Goal: Task Accomplishment & Management: Use online tool/utility

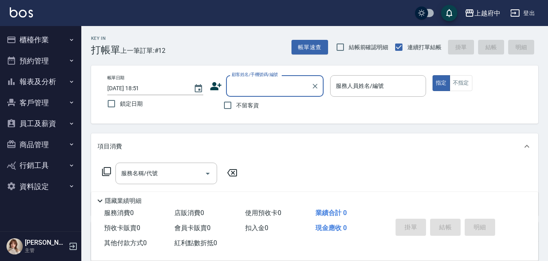
scroll to position [41, 0]
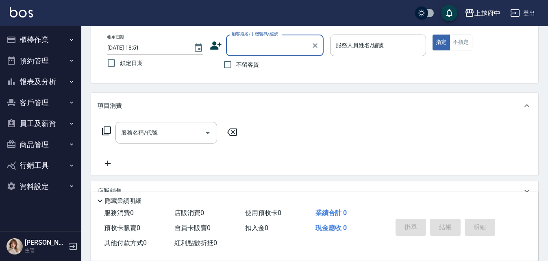
click at [39, 40] on button "櫃檯作業" at bounding box center [40, 39] width 75 height 21
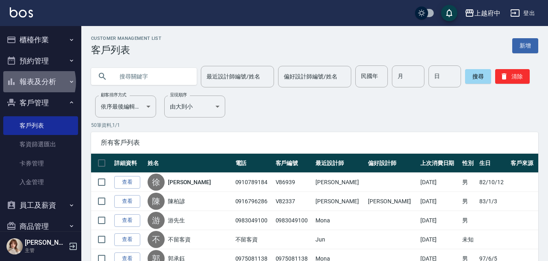
click at [32, 82] on button "報表及分析" at bounding box center [40, 81] width 75 height 21
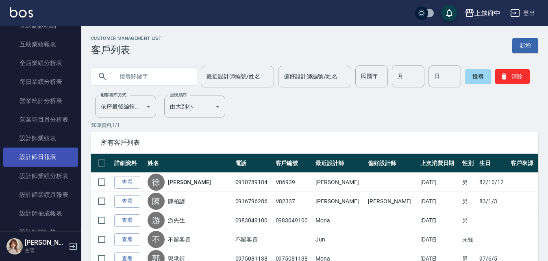
scroll to position [244, 0]
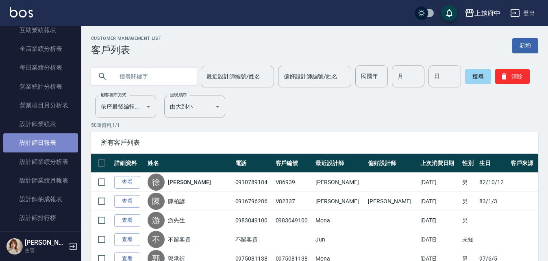
click at [42, 143] on link "設計師日報表" at bounding box center [40, 142] width 75 height 19
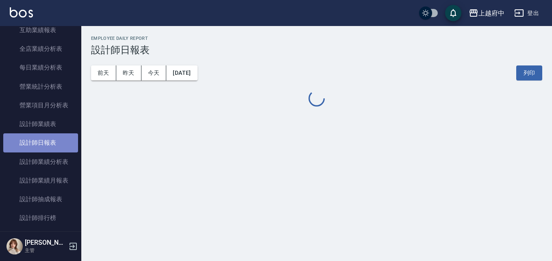
click at [40, 144] on link "設計師日報表" at bounding box center [40, 142] width 75 height 19
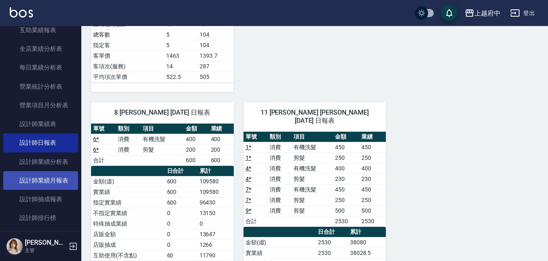
scroll to position [366, 0]
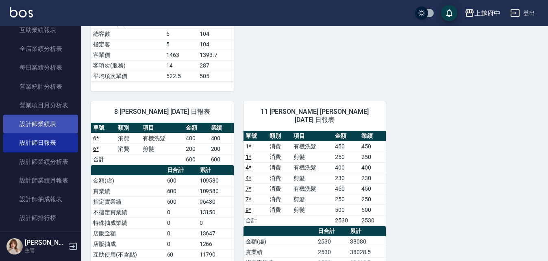
click at [34, 126] on link "設計師業績表" at bounding box center [40, 124] width 75 height 19
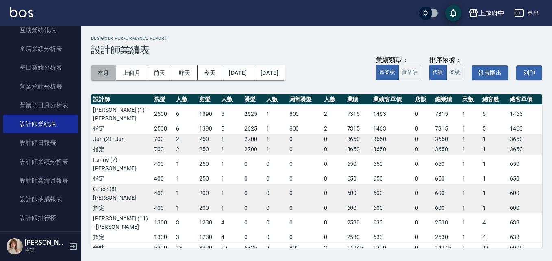
click at [102, 72] on button "本月" at bounding box center [103, 72] width 25 height 15
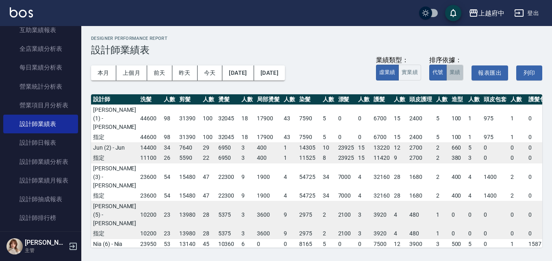
click at [451, 69] on button "業績" at bounding box center [454, 73] width 17 height 16
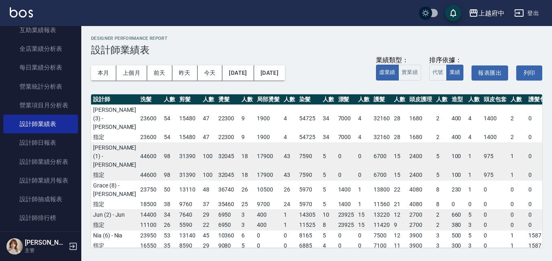
click at [356, 220] on td "15" at bounding box center [363, 214] width 15 height 11
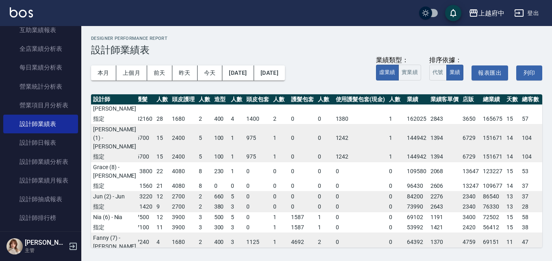
scroll to position [0, 237]
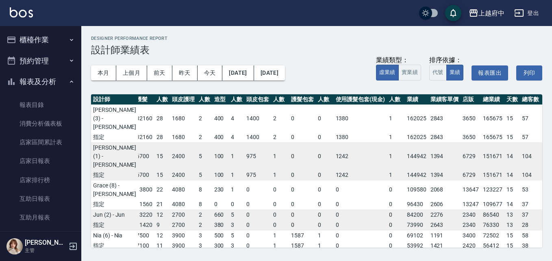
click at [32, 81] on button "報表及分析" at bounding box center [40, 81] width 75 height 21
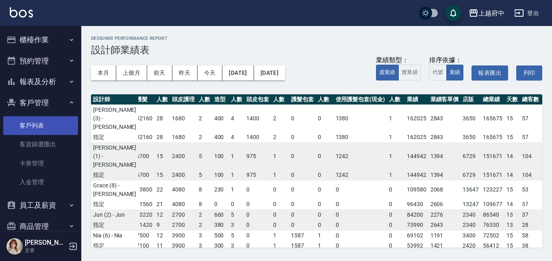
click at [35, 120] on link "客戶列表" at bounding box center [40, 125] width 75 height 19
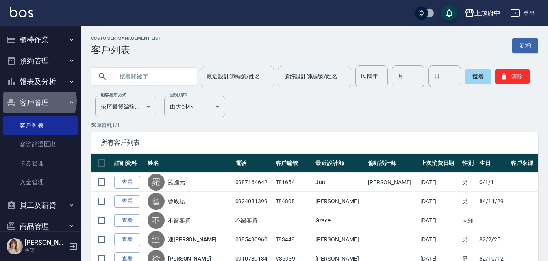
click at [39, 100] on button "客戶管理" at bounding box center [40, 102] width 75 height 21
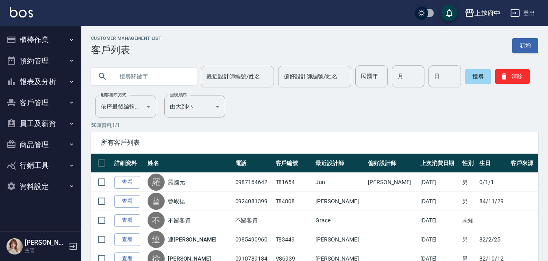
click at [27, 36] on button "櫃檯作業" at bounding box center [40, 39] width 75 height 21
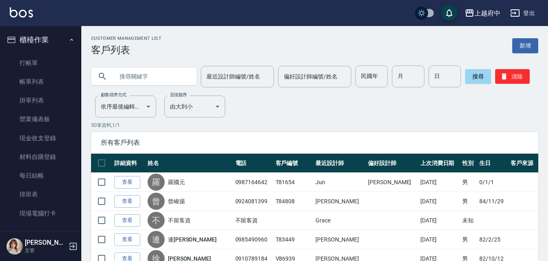
click at [36, 38] on button "櫃檯作業" at bounding box center [40, 39] width 75 height 21
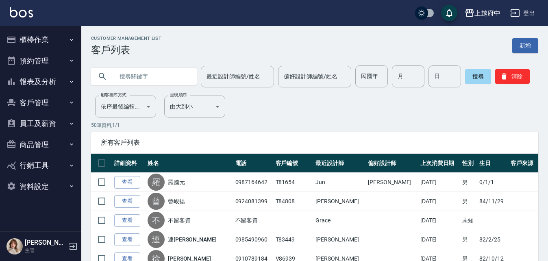
click at [38, 76] on button "報表及分析" at bounding box center [40, 81] width 75 height 21
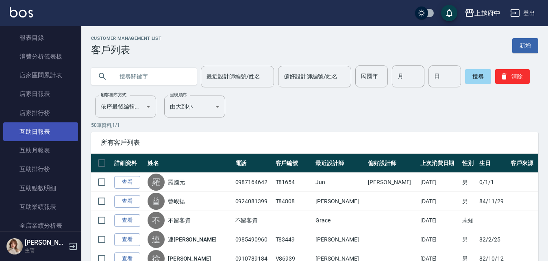
scroll to position [81, 0]
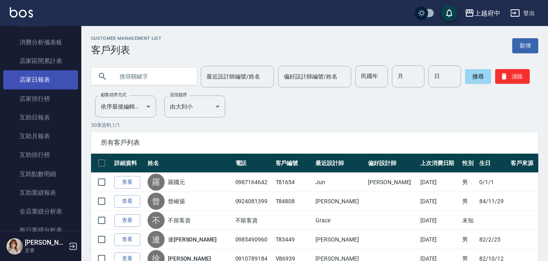
click at [38, 76] on link "店家日報表" at bounding box center [40, 79] width 75 height 19
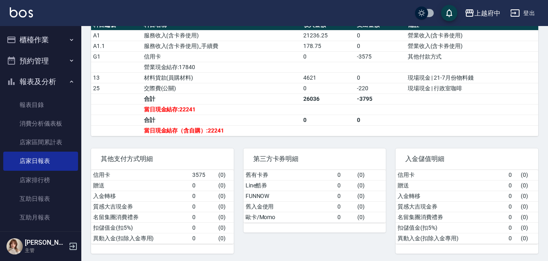
click at [38, 37] on button "櫃檯作業" at bounding box center [40, 39] width 75 height 21
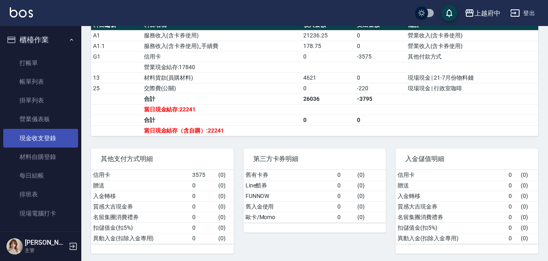
click at [37, 145] on link "現金收支登錄" at bounding box center [40, 138] width 75 height 19
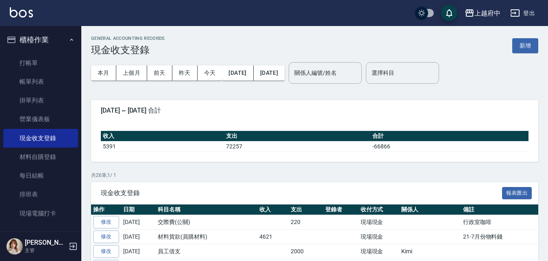
click at [34, 39] on button "櫃檯作業" at bounding box center [40, 39] width 75 height 21
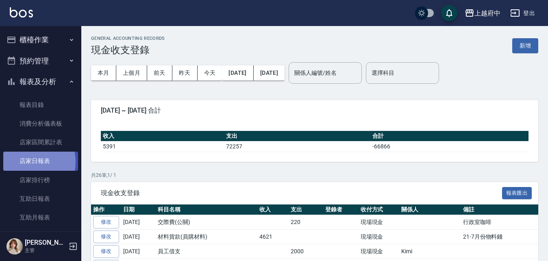
click at [28, 162] on link "店家日報表" at bounding box center [40, 161] width 75 height 19
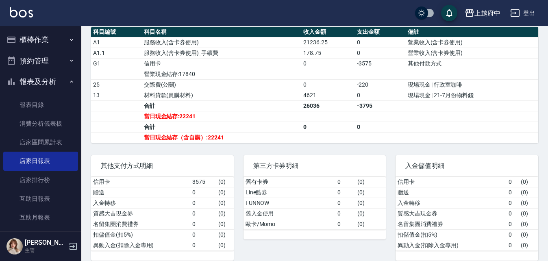
scroll to position [293, 0]
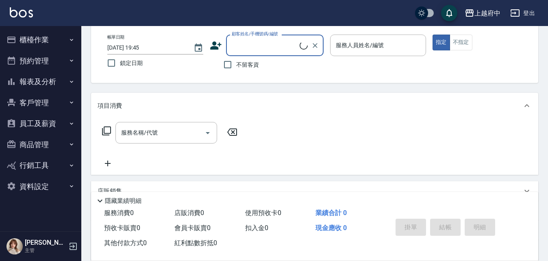
scroll to position [41, 0]
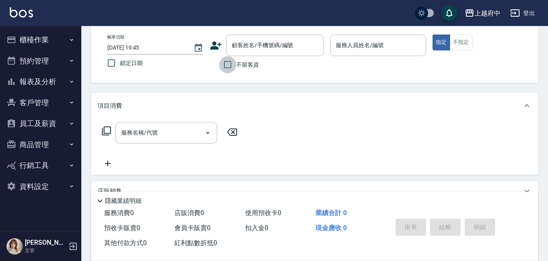
click at [227, 65] on input "不留客資" at bounding box center [227, 64] width 17 height 17
checkbox input "true"
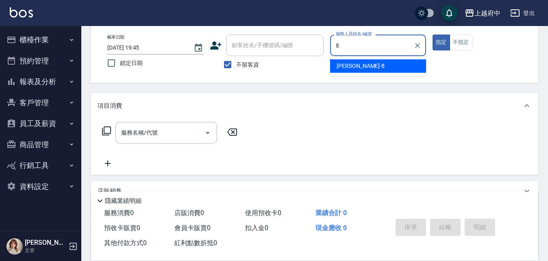
type input "江驊侑-8"
type button "true"
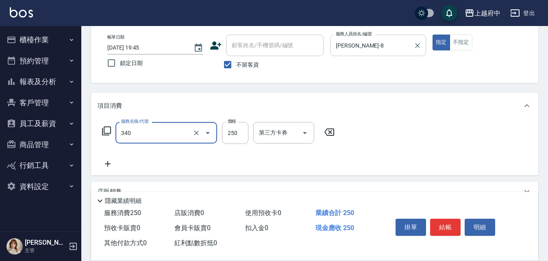
type input "剪髮(340)"
type input "450"
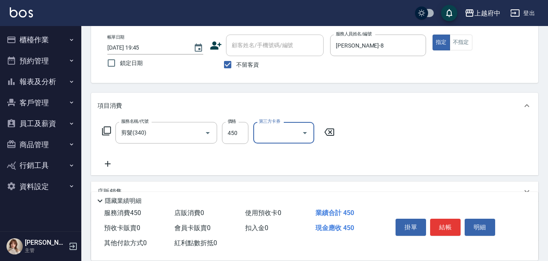
click at [371, 148] on div "服務名稱/代號 剪髮(340) 服務名稱/代號 價格 450 價格 第三方卡券 第三方卡券" at bounding box center [314, 147] width 447 height 56
click at [440, 220] on button "結帳" at bounding box center [445, 227] width 30 height 17
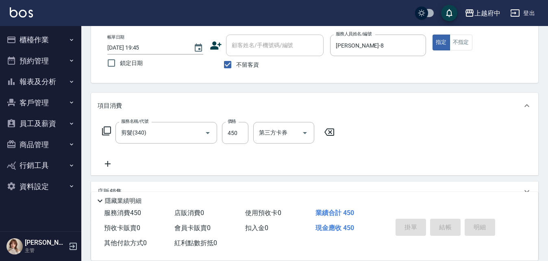
type input "2025/08/21 19:51"
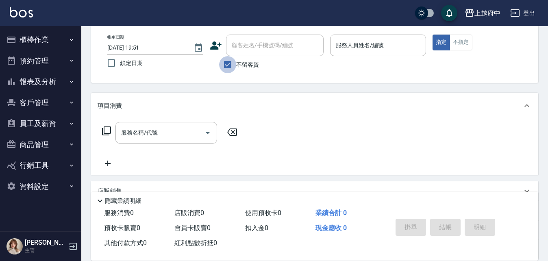
click at [228, 65] on input "不留客資" at bounding box center [227, 64] width 17 height 17
checkbox input "false"
click at [259, 36] on div "顧客姓名/手機號碼/編號" at bounding box center [274, 46] width 97 height 22
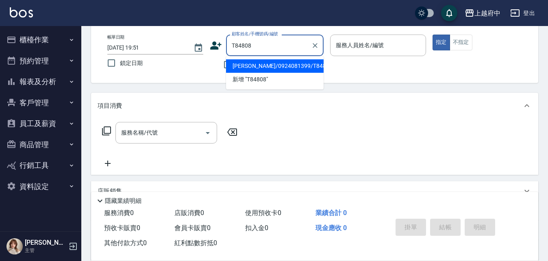
click at [266, 64] on li "曾峻揚/0924081399/T84808" at bounding box center [274, 65] width 97 height 13
type input "曾峻揚/0924081399/T84808"
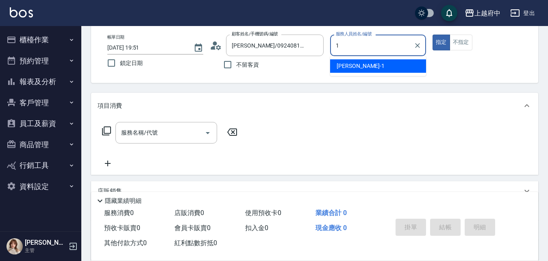
type input "Annie -1"
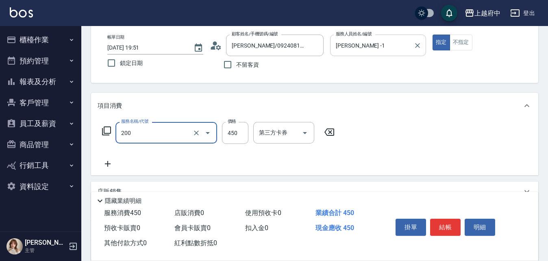
type input "有機洗髮(200)"
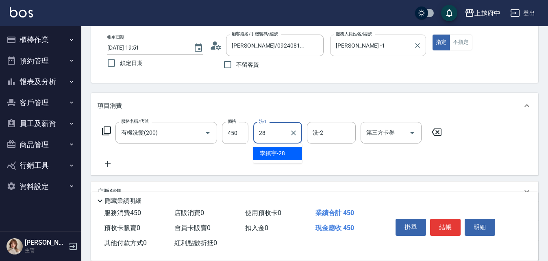
type input "李鎮宇-28"
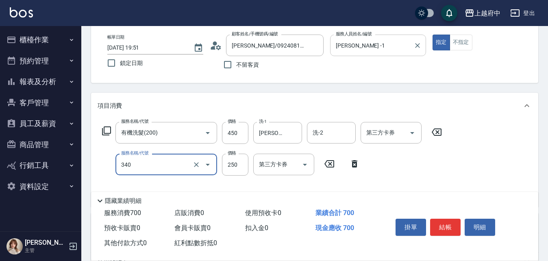
type input "剪髮(340)"
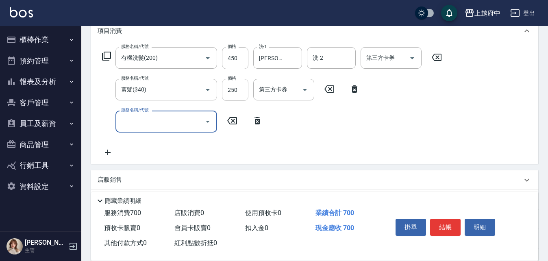
scroll to position [122, 0]
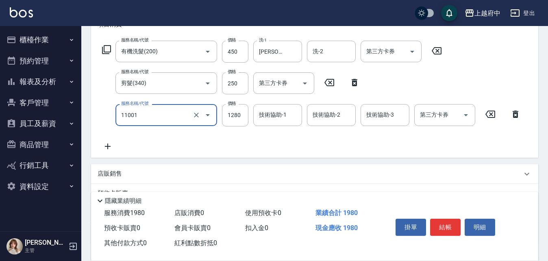
type input "燙髮S(11001)"
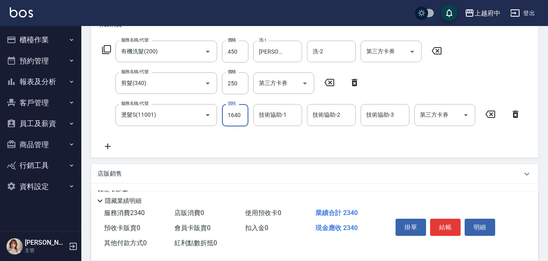
type input "1640"
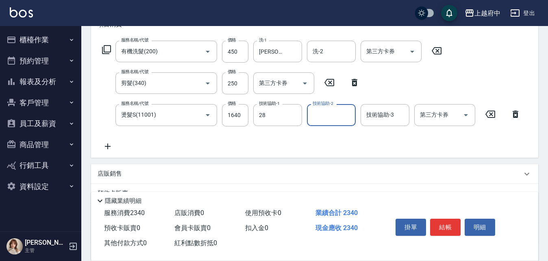
type input "李鎮宇-28"
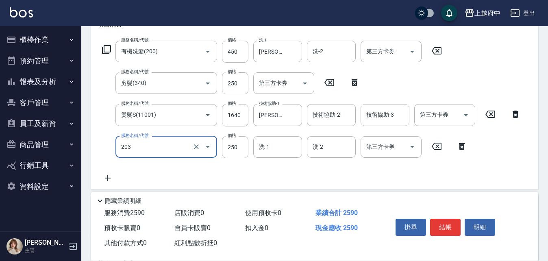
type input "升級滋養護髮(203)"
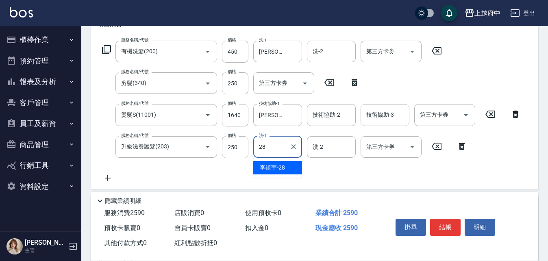
type input "李鎮宇-28"
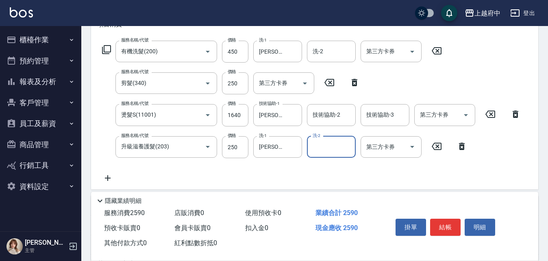
click at [333, 165] on div "服務名稱/代號 有機洗髮(200) 服務名稱/代號 價格 450 價格 洗-1 李鎮宇-28 洗-1 洗-2 洗-2 第三方卡券 第三方卡券 服務名稱/代號 …" at bounding box center [311, 112] width 428 height 142
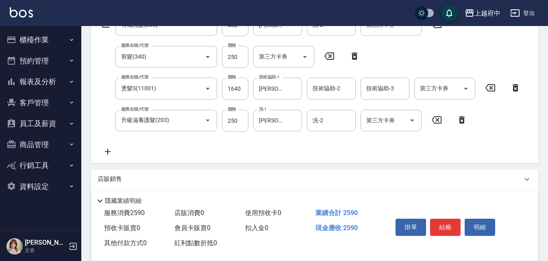
scroll to position [162, 0]
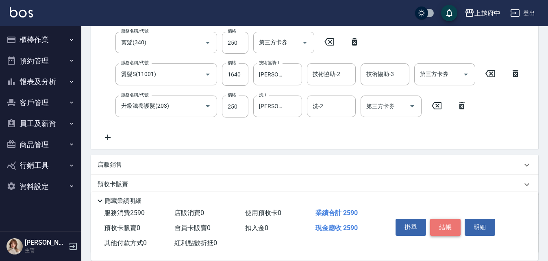
click at [431, 224] on button "結帳" at bounding box center [445, 227] width 30 height 17
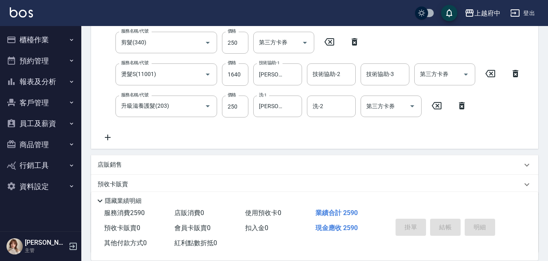
type input "2025/08/21 19:52"
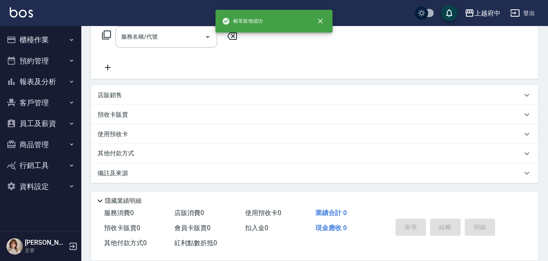
scroll to position [0, 0]
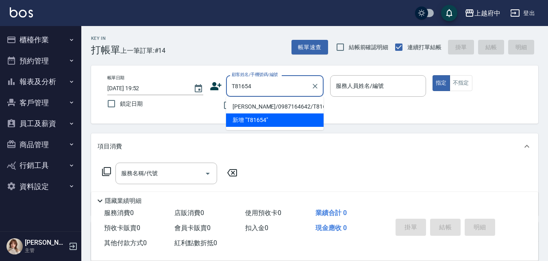
click at [269, 107] on li "羅國元/0987164642/T81654" at bounding box center [274, 106] width 97 height 13
type input "羅國元/0987164642/T81654"
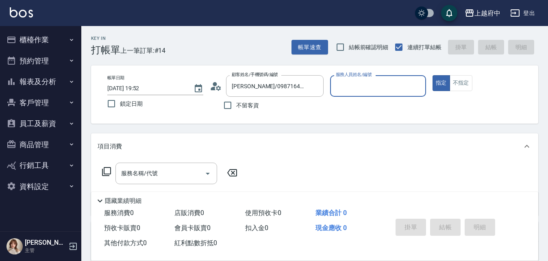
type input "Annie -1"
click at [418, 82] on icon "Clear" at bounding box center [417, 86] width 8 height 8
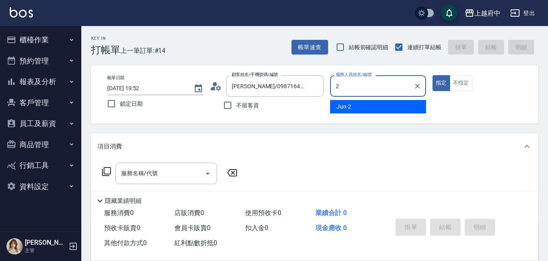
type input "Jun-2"
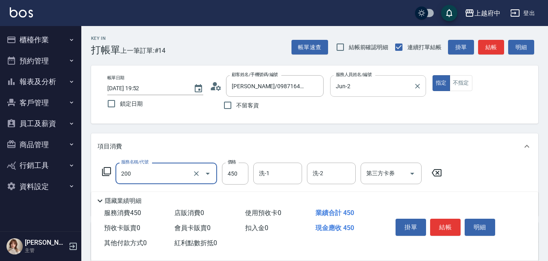
type input "有機洗髮(200)"
type input "400"
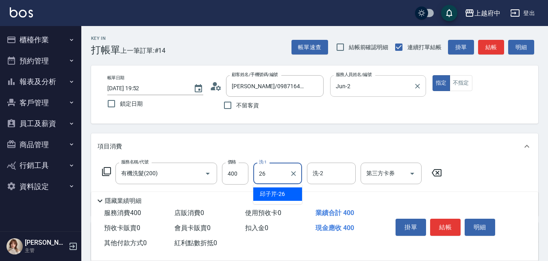
type input "邱子芹-26"
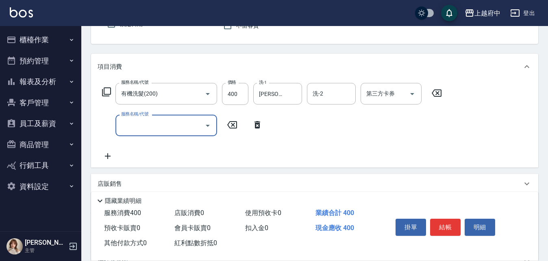
scroll to position [81, 0]
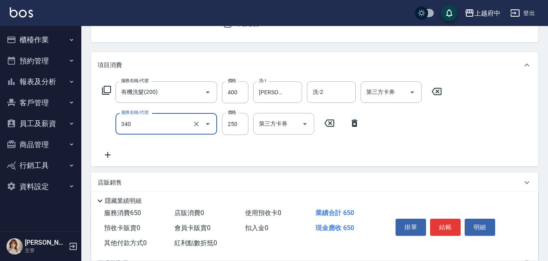
type input "剪髮(340)"
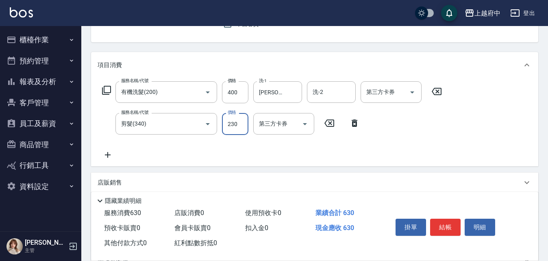
type input "230"
click at [304, 153] on div "服務名稱/代號 有機洗髮(200) 服務名稱/代號 價格 400 價格 洗-1 邱子芹-26 洗-1 洗-2 洗-2 第三方卡券 第三方卡券 服務名稱/代號 …" at bounding box center [271, 120] width 349 height 78
click at [447, 224] on button "結帳" at bounding box center [445, 227] width 30 height 17
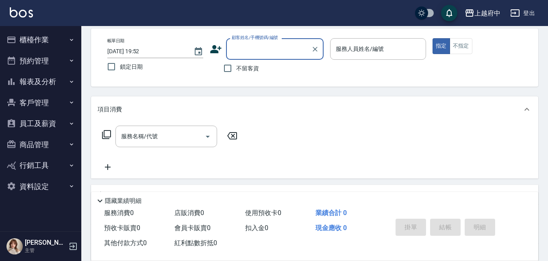
scroll to position [0, 0]
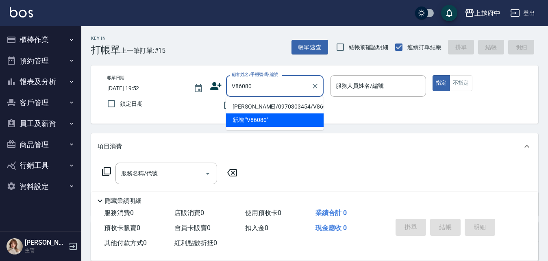
click at [261, 105] on li "徐茂睿/0970303454/V86080" at bounding box center [274, 106] width 97 height 13
type input "徐茂睿/0970303454/V86080"
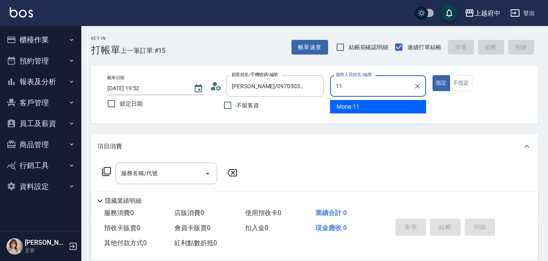
type input "Mona-11"
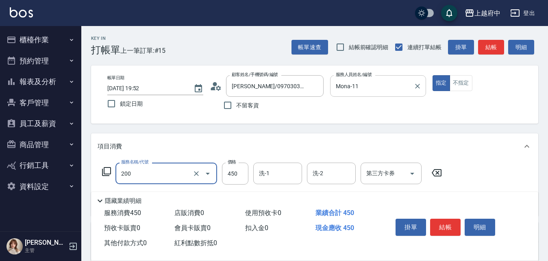
type input "有機洗髮(200)"
type input "400"
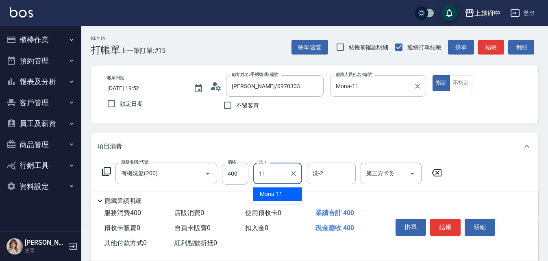
type input "Mona-11"
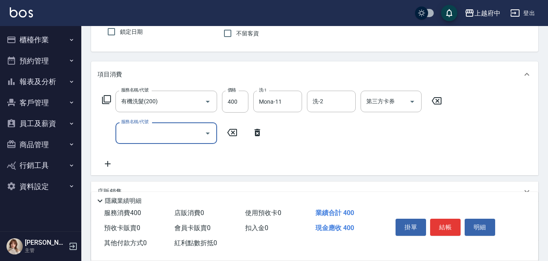
scroll to position [81, 0]
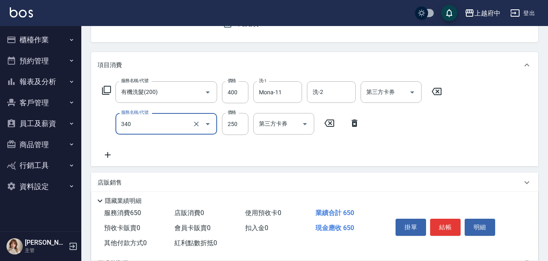
type input "剪髮(340)"
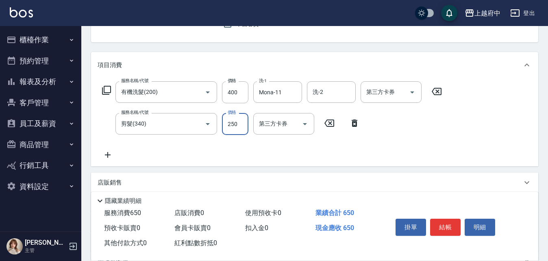
click at [394, 151] on div "服務名稱/代號 有機洗髮(200) 服務名稱/代號 價格 400 價格 洗-1 Mona-11 洗-1 洗-2 洗-2 第三方卡券 第三方卡券 服務名稱/代號…" at bounding box center [271, 120] width 349 height 78
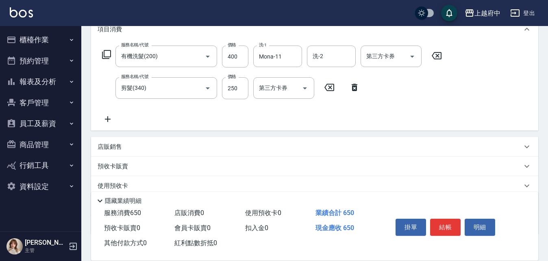
scroll to position [162, 0]
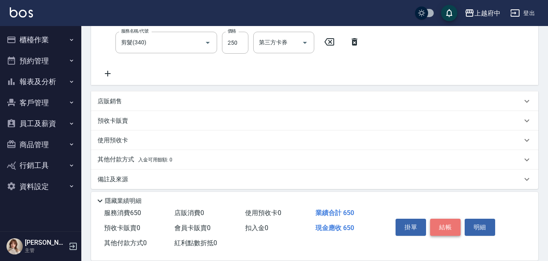
click at [446, 226] on button "結帳" at bounding box center [445, 227] width 30 height 17
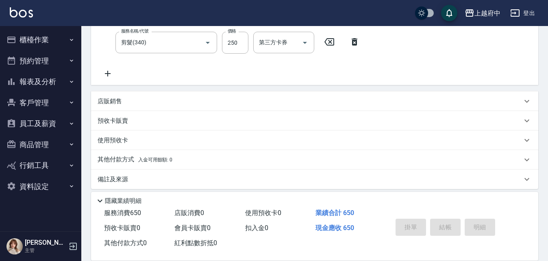
type input "2025/08/21 19:56"
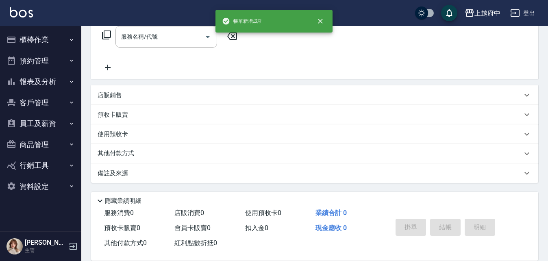
scroll to position [0, 0]
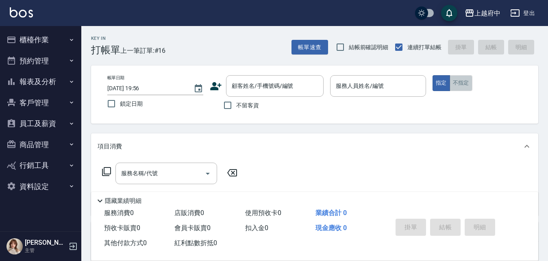
click at [464, 82] on button "不指定" at bounding box center [460, 83] width 23 height 16
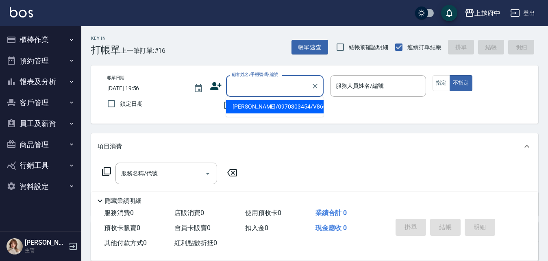
click at [255, 87] on input "顧客姓名/手機號碼/編號" at bounding box center [269, 86] width 78 height 14
click at [200, 106] on div "帳單日期 2025/08/21 19:56 鎖定日期" at bounding box center [155, 93] width 96 height 37
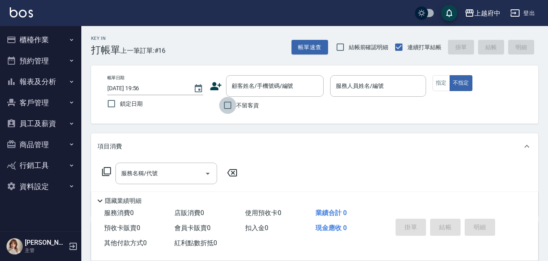
click at [229, 103] on input "不留客資" at bounding box center [227, 105] width 17 height 17
checkbox input "true"
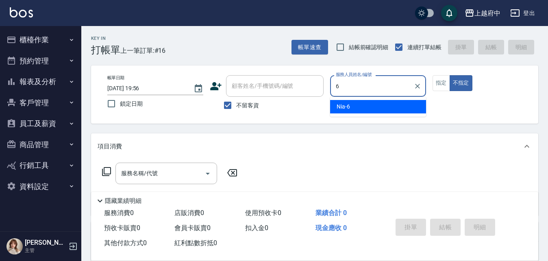
type input "Nia-6"
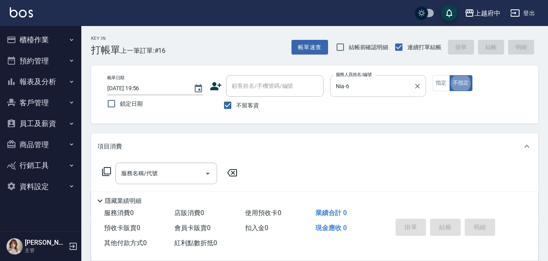
type button "false"
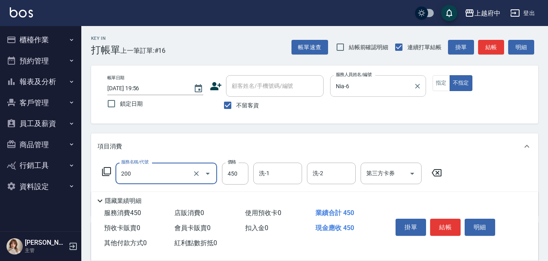
type input "有機洗髮(200)"
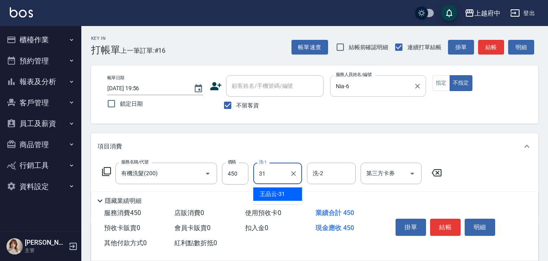
type input "王品云-31"
click at [474, 170] on div "服務名稱/代號 有機洗髮(200) 服務名稱/代號 價格 450 價格 洗-1 王品云-31 洗-1 洗-2 洗-2 第三方卡券 第三方卡券" at bounding box center [314, 187] width 447 height 56
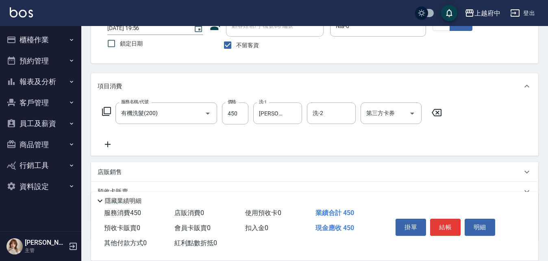
scroll to position [117, 0]
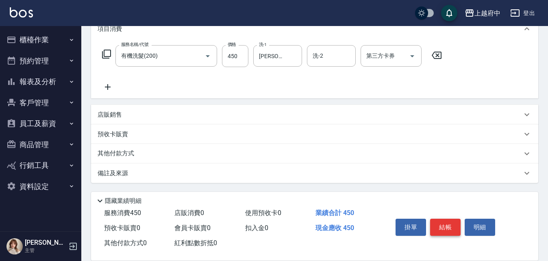
click at [443, 228] on button "結帳" at bounding box center [445, 227] width 30 height 17
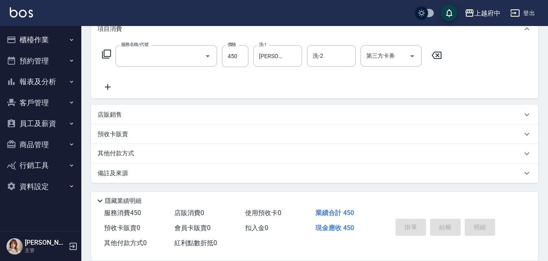
scroll to position [0, 0]
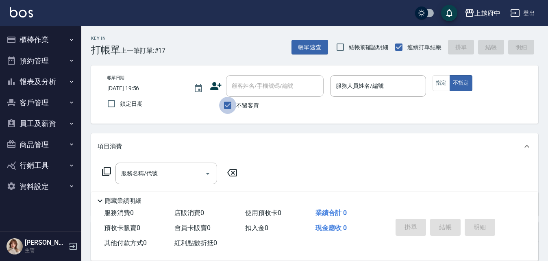
click at [225, 105] on input "不留客資" at bounding box center [227, 105] width 17 height 17
checkbox input "false"
click at [251, 82] on input "顧客姓名/手機號碼/編號" at bounding box center [269, 86] width 78 height 14
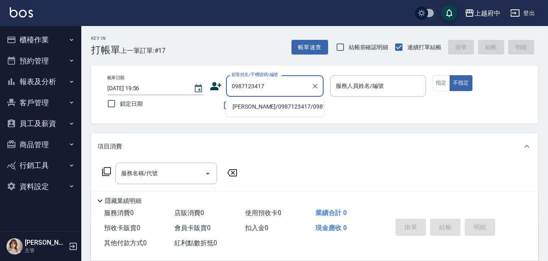
click at [266, 110] on li "陳柏睿/0987123417/0987123417" at bounding box center [274, 106] width 97 height 13
type input "陳柏睿/0987123417/0987123417"
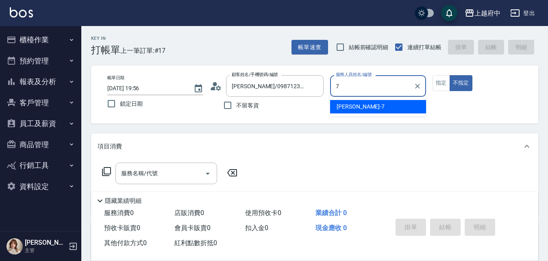
type input "Fanny-7"
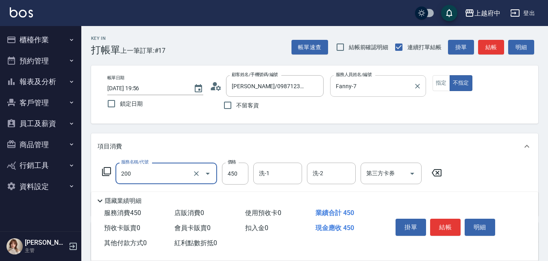
type input "有機洗髮(200)"
type input "400"
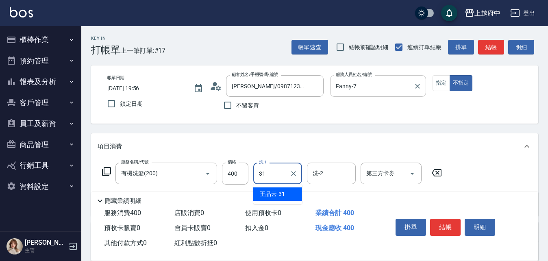
type input "王品云-31"
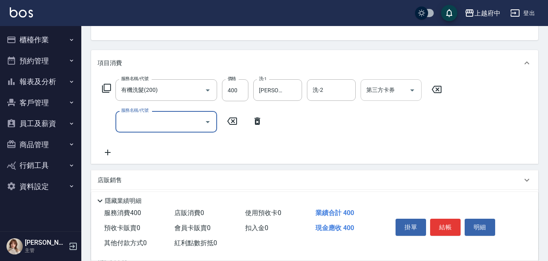
scroll to position [122, 0]
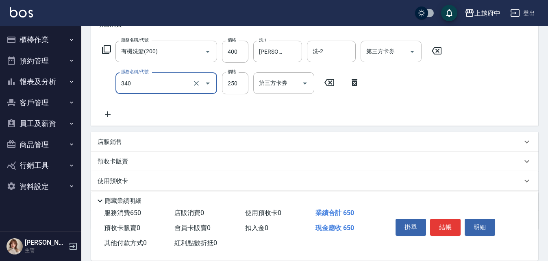
type input "剪髮(340)"
click at [418, 117] on div "服務名稱/代號 有機洗髮(200) 服務名稱/代號 價格 400 價格 洗-1 王品云-31 洗-1 洗-2 洗-2 第三方卡券 第三方卡券 服務名稱/代號 …" at bounding box center [271, 80] width 349 height 78
click at [445, 222] on button "結帳" at bounding box center [445, 227] width 30 height 17
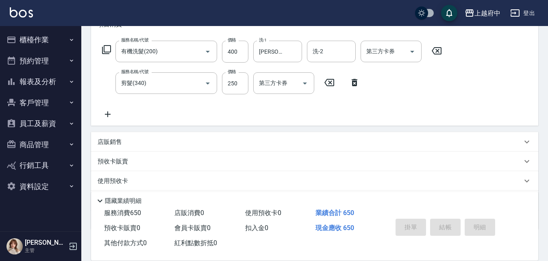
type input "2025/08/21 19:57"
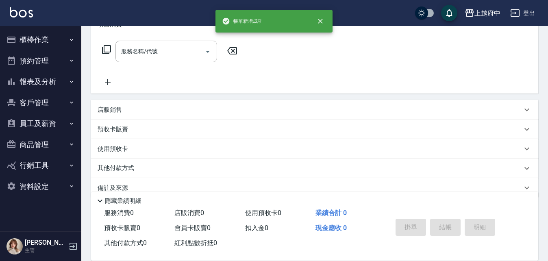
scroll to position [0, 0]
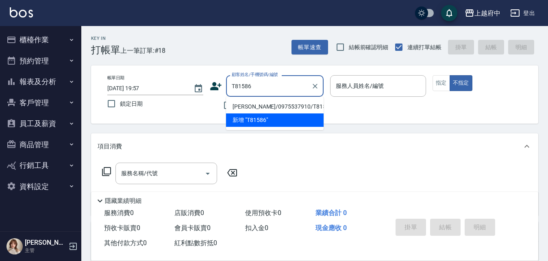
click at [260, 106] on li "劉憬人/0975537910/T81586" at bounding box center [274, 106] width 97 height 13
type input "劉憬人/0975537910/T81586"
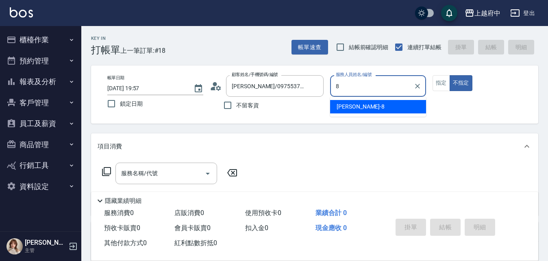
type input "江驊侑-8"
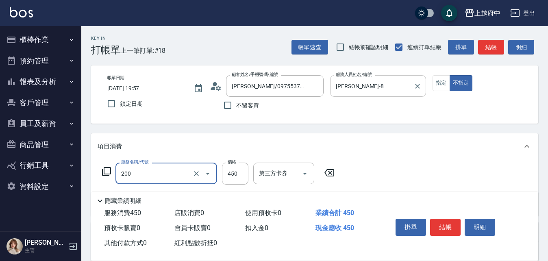
type input "有機洗髮(200)"
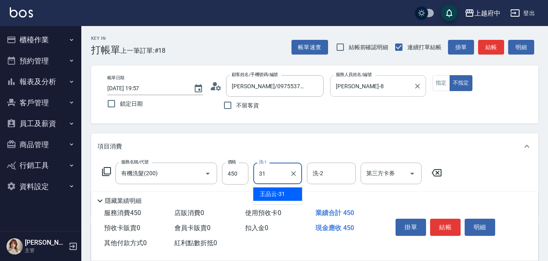
type input "王品云-31"
click at [472, 164] on div "服務名稱/代號 有機洗髮(200) 服務名稱/代號 價格 450 價格 洗-1 王品云-31 洗-1 洗-2 洗-2 第三方卡券 第三方卡券" at bounding box center [314, 187] width 447 height 56
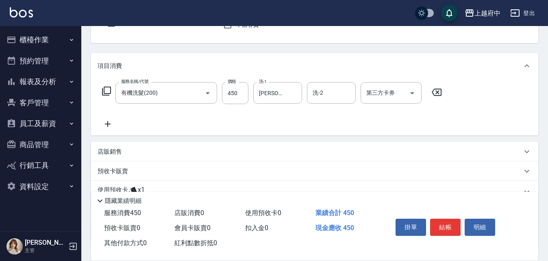
scroll to position [81, 0]
click at [446, 227] on button "結帳" at bounding box center [445, 227] width 30 height 17
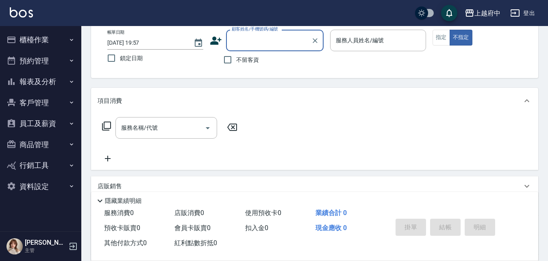
scroll to position [0, 0]
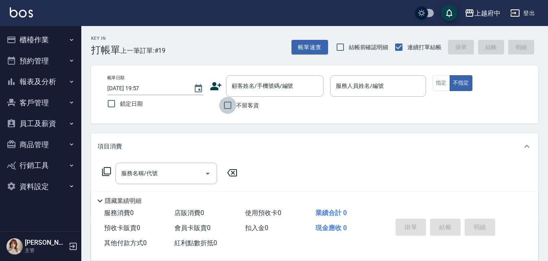
click at [226, 106] on input "不留客資" at bounding box center [227, 105] width 17 height 17
checkbox input "true"
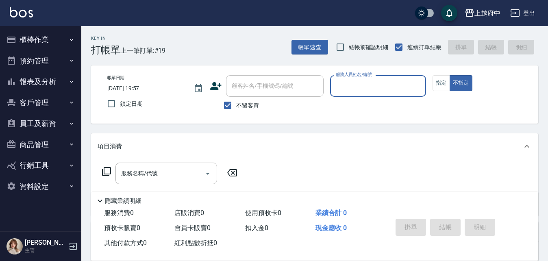
click at [370, 84] on input "服務人員姓名/編號" at bounding box center [378, 86] width 89 height 14
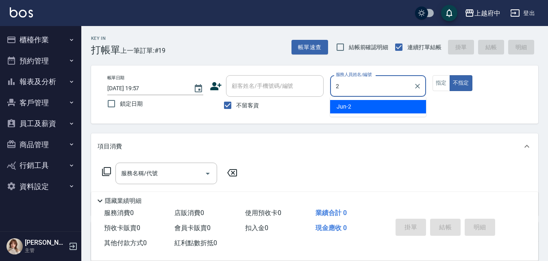
type input "Jun-2"
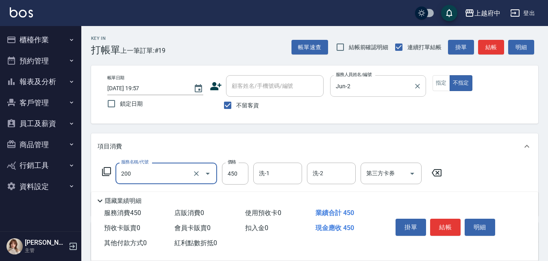
type input "有機洗髮(200)"
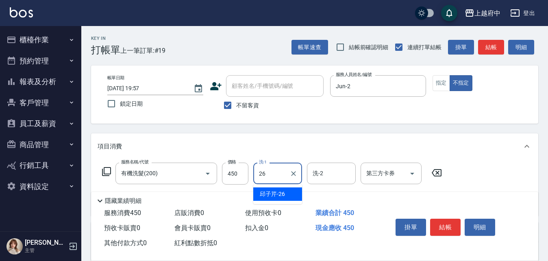
type input "邱子芹-26"
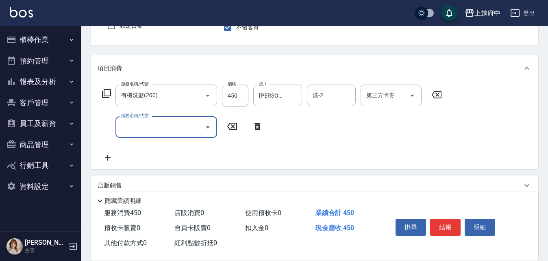
scroll to position [81, 0]
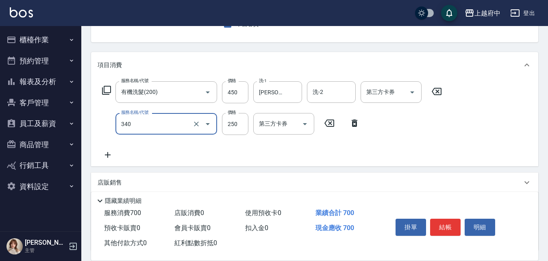
type input "剪髮(340)"
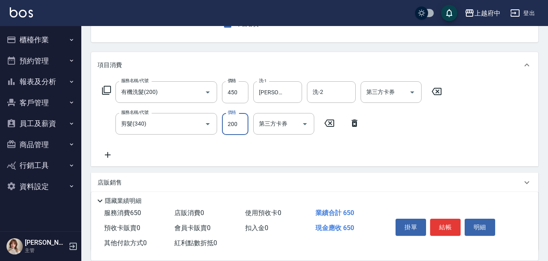
type input "200"
click at [264, 156] on div "服務名稱/代號 有機洗髮(200) 服務名稱/代號 價格 450 價格 洗-1 邱子芹-26 洗-1 洗-2 洗-2 第三方卡券 第三方卡券 服務名稱/代號 …" at bounding box center [271, 120] width 349 height 78
click at [449, 221] on button "結帳" at bounding box center [445, 227] width 30 height 17
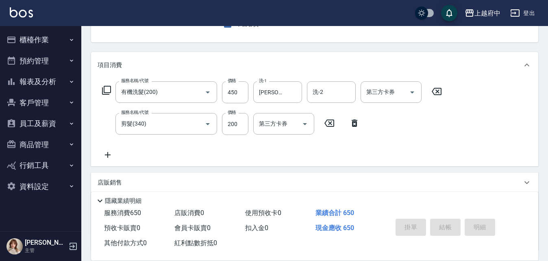
type input "2025/08/21 19:58"
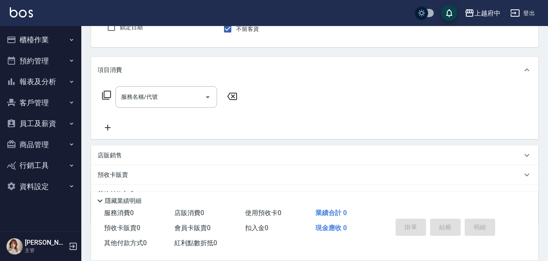
scroll to position [0, 0]
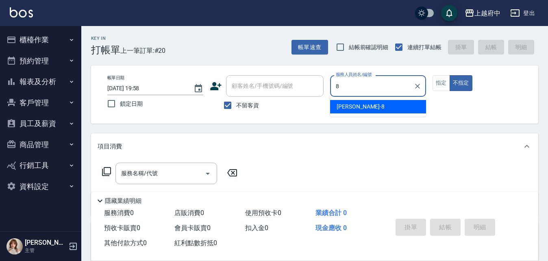
type input "江驊侑-8"
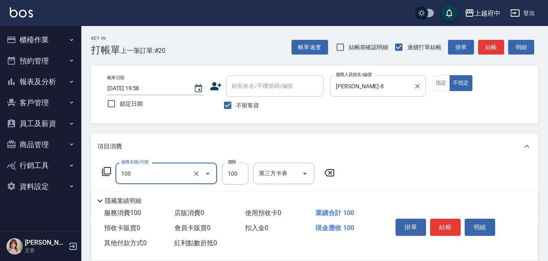
type input "造型/修劉海(100)"
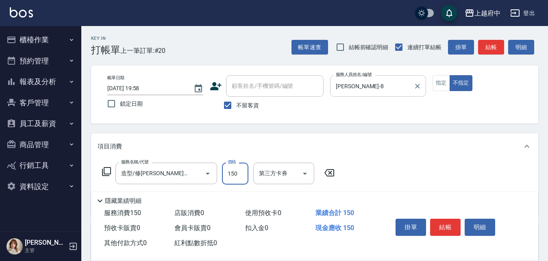
type input "150"
click at [402, 175] on div "服務名稱/代號 造型/修劉海(100) 服務名稱/代號 價格 150 價格 第三方卡券 第三方卡券" at bounding box center [314, 187] width 447 height 56
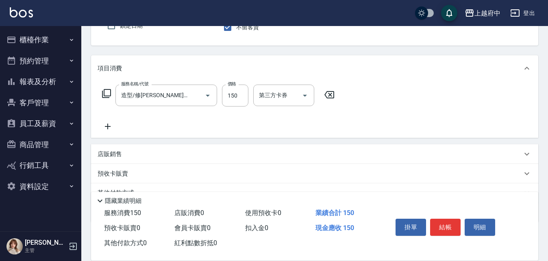
scroll to position [81, 0]
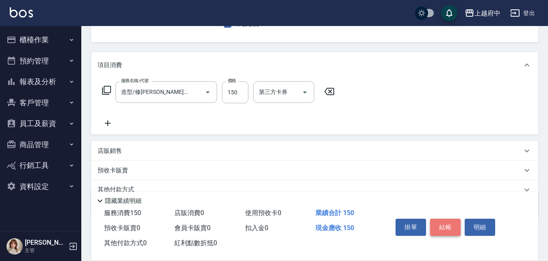
click at [440, 226] on button "結帳" at bounding box center [445, 227] width 30 height 17
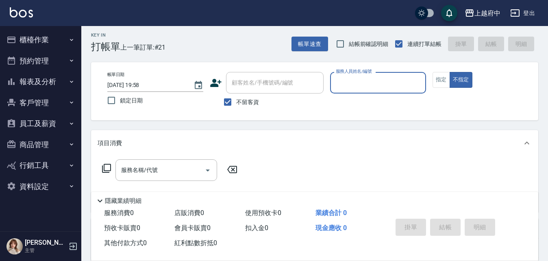
scroll to position [0, 0]
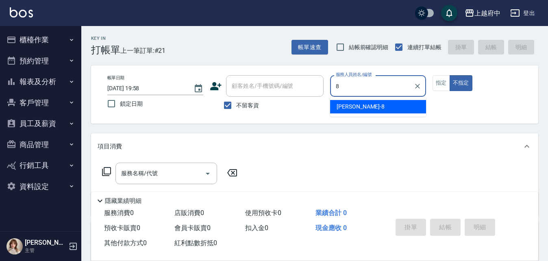
type input "江驊侑-8"
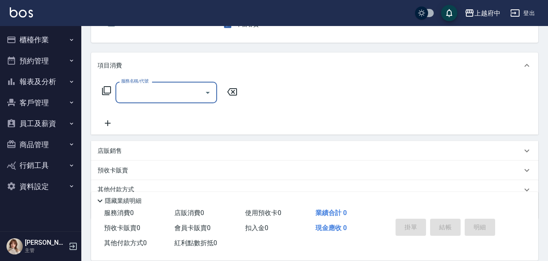
scroll to position [81, 0]
type input "3"
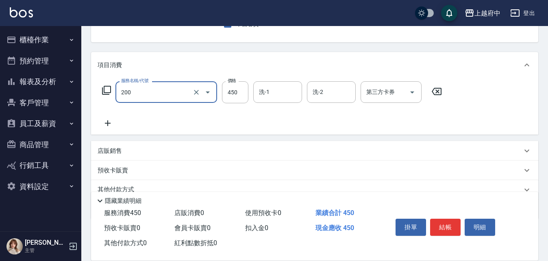
type input "有機洗髮(200)"
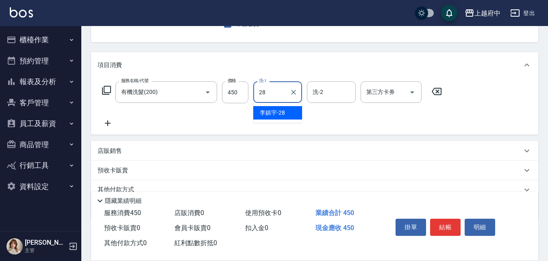
type input "李鎮宇-28"
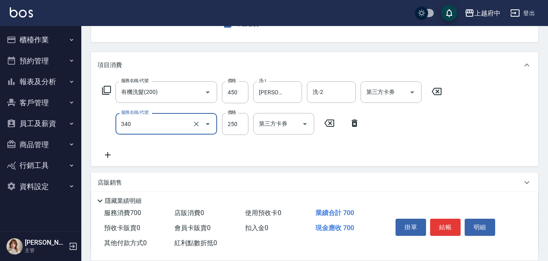
type input "剪髮(340)"
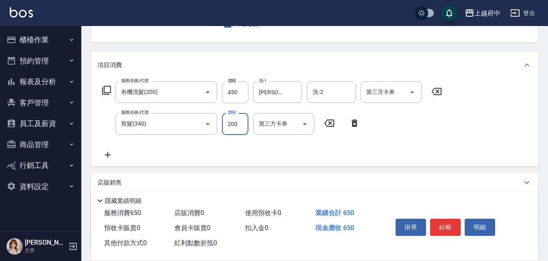
type input "200"
click at [373, 150] on div "服務名稱/代號 有機洗髮(200) 服務名稱/代號 價格 450 價格 洗-1 李鎮宇-28 洗-1 洗-2 洗-2 第三方卡券 第三方卡券 服務名稱/代號 …" at bounding box center [271, 120] width 349 height 78
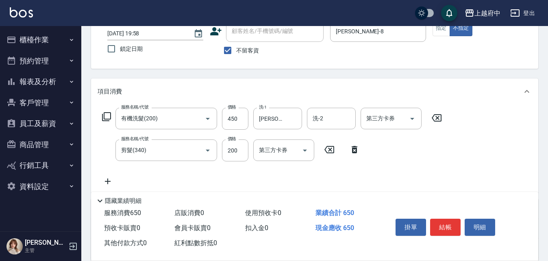
scroll to position [41, 0]
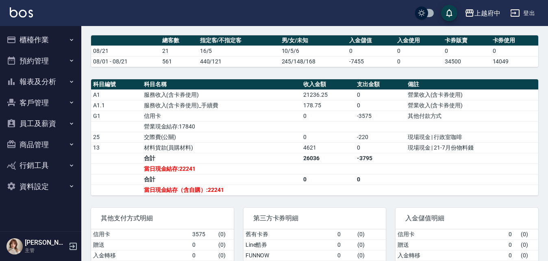
scroll to position [244, 0]
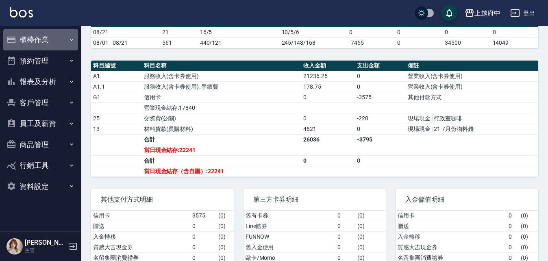
click at [28, 37] on button "櫃檯作業" at bounding box center [40, 39] width 75 height 21
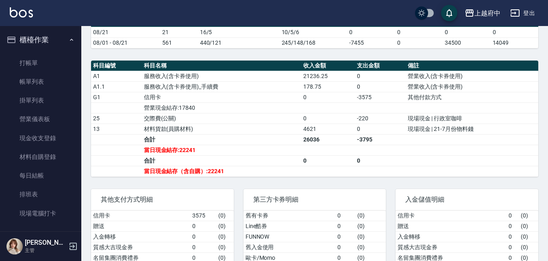
click at [45, 45] on button "櫃檯作業" at bounding box center [40, 39] width 75 height 21
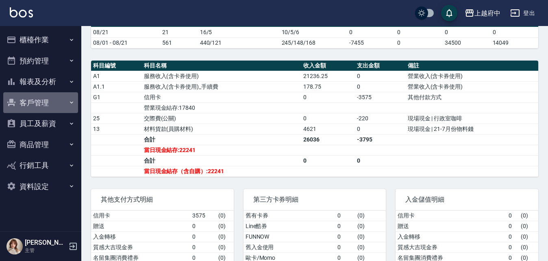
click at [36, 97] on button "客戶管理" at bounding box center [40, 102] width 75 height 21
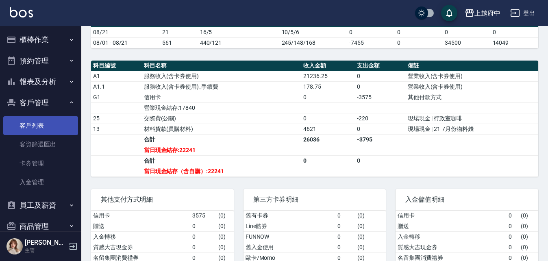
click at [37, 128] on link "客戶列表" at bounding box center [40, 125] width 75 height 19
